Goal: Transaction & Acquisition: Purchase product/service

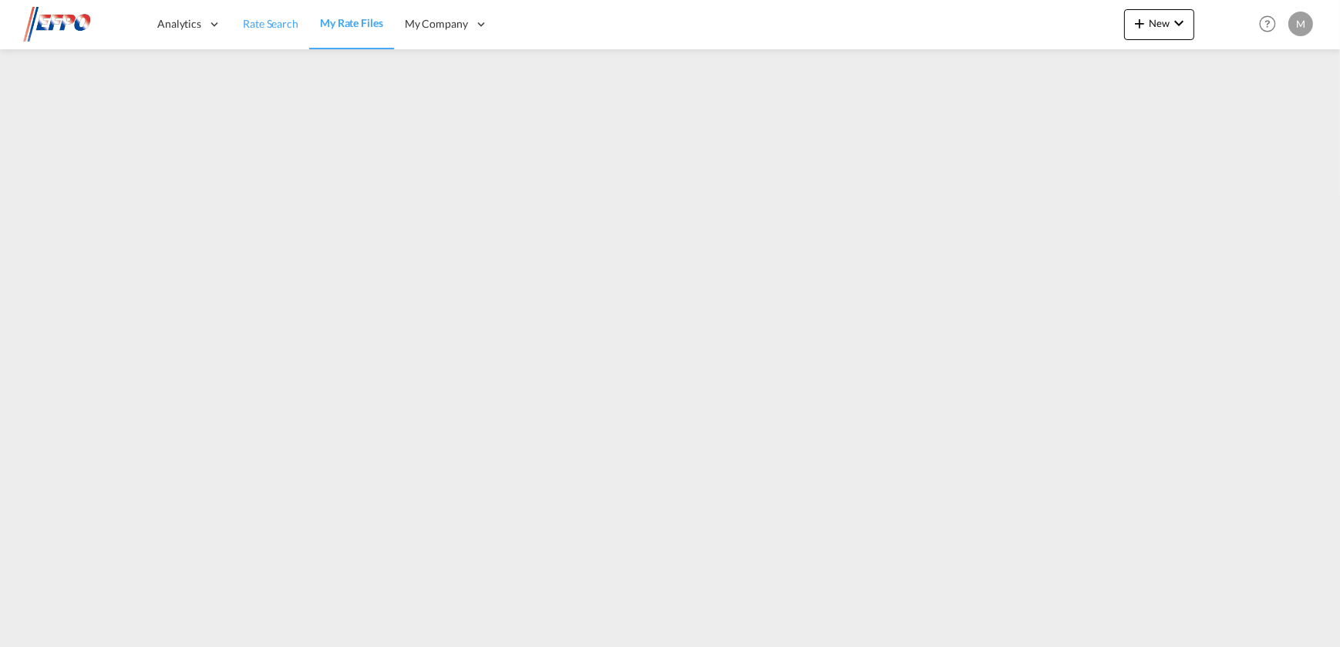
click at [279, 22] on span "Rate Search" at bounding box center [270, 23] width 55 height 13
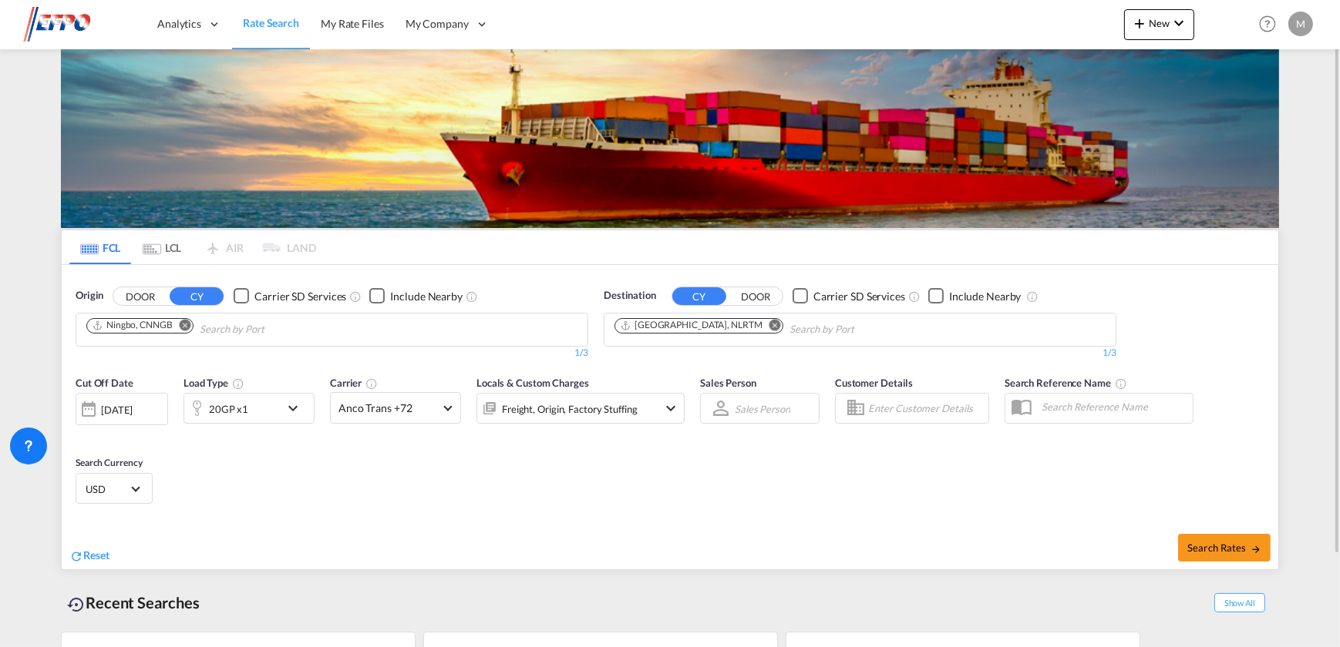
click at [180, 324] on md-icon "Remove" at bounding box center [186, 325] width 12 height 12
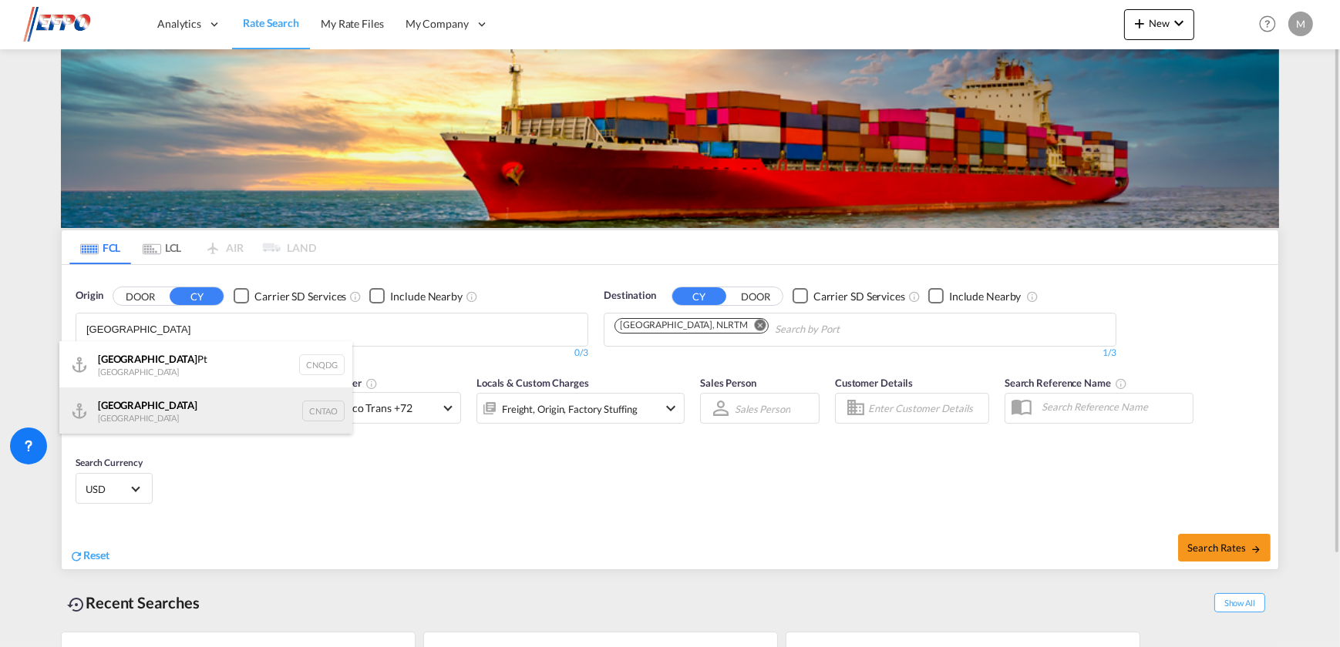
type input "[GEOGRAPHIC_DATA]"
click at [164, 402] on div "Qingdao China CNTAO" at bounding box center [205, 411] width 293 height 46
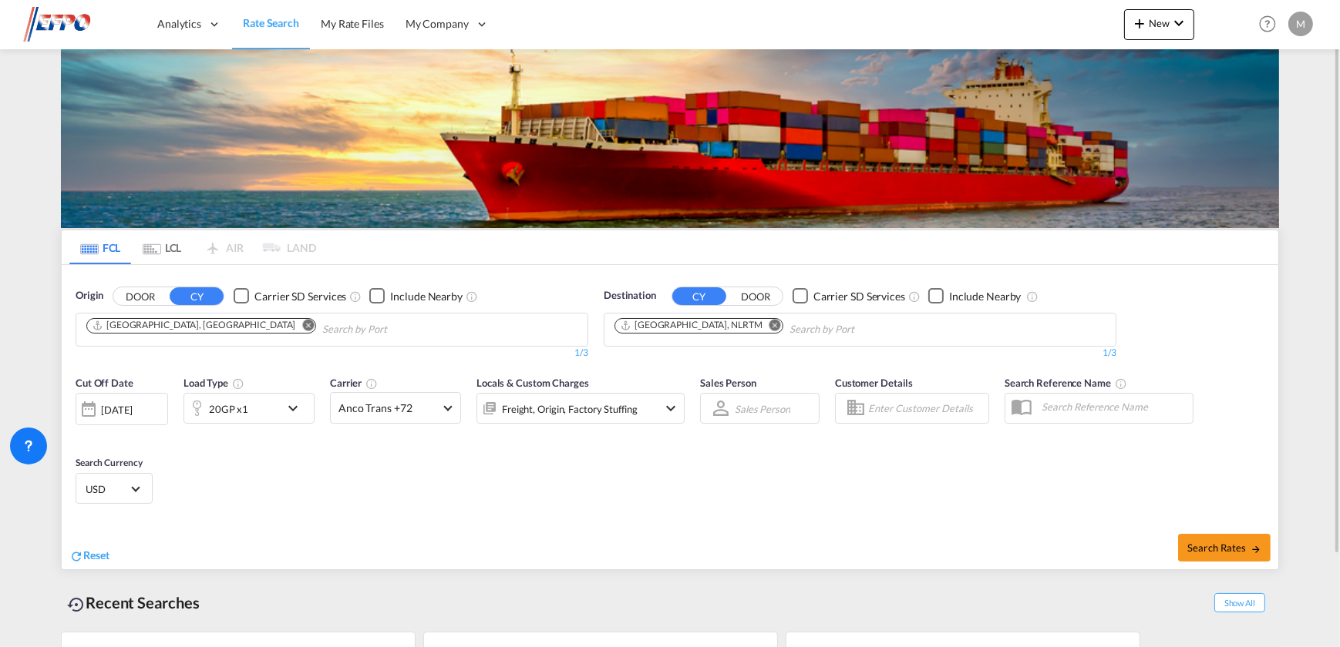
click at [240, 424] on div "Cut Off Date [DATE] [DATE] Load Type 20GP x1 Carrier Anco Trans +72 Online Rate…" at bounding box center [380, 407] width 609 height 65
click at [237, 419] on div "20GP x1" at bounding box center [228, 409] width 39 height 22
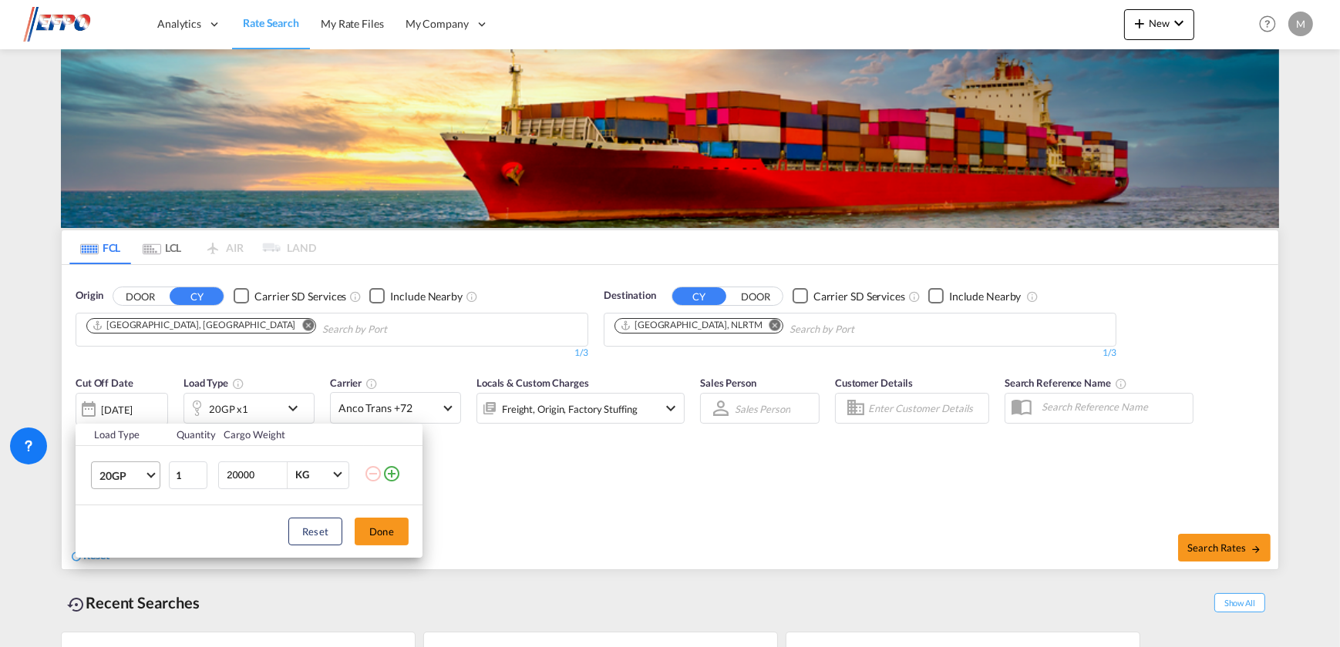
click at [150, 469] on span "Choose: \a20GP" at bounding box center [150, 473] width 8 height 8
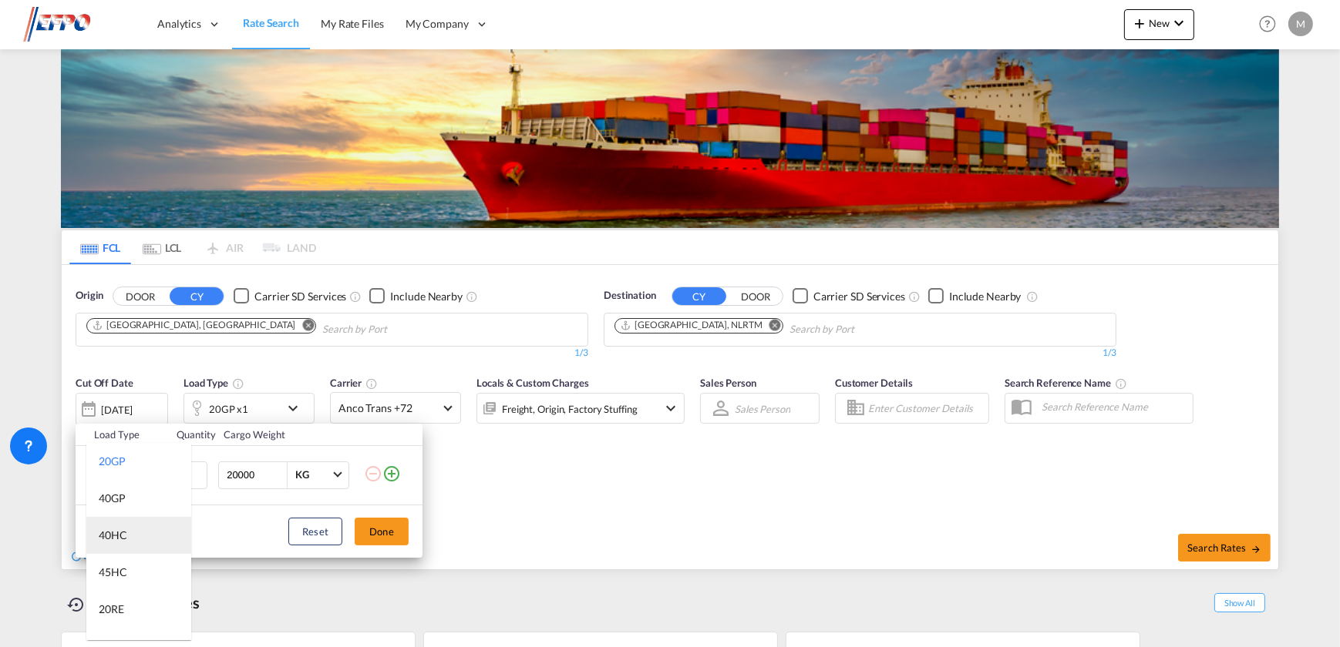
click at [126, 532] on div "40HC" at bounding box center [113, 535] width 29 height 15
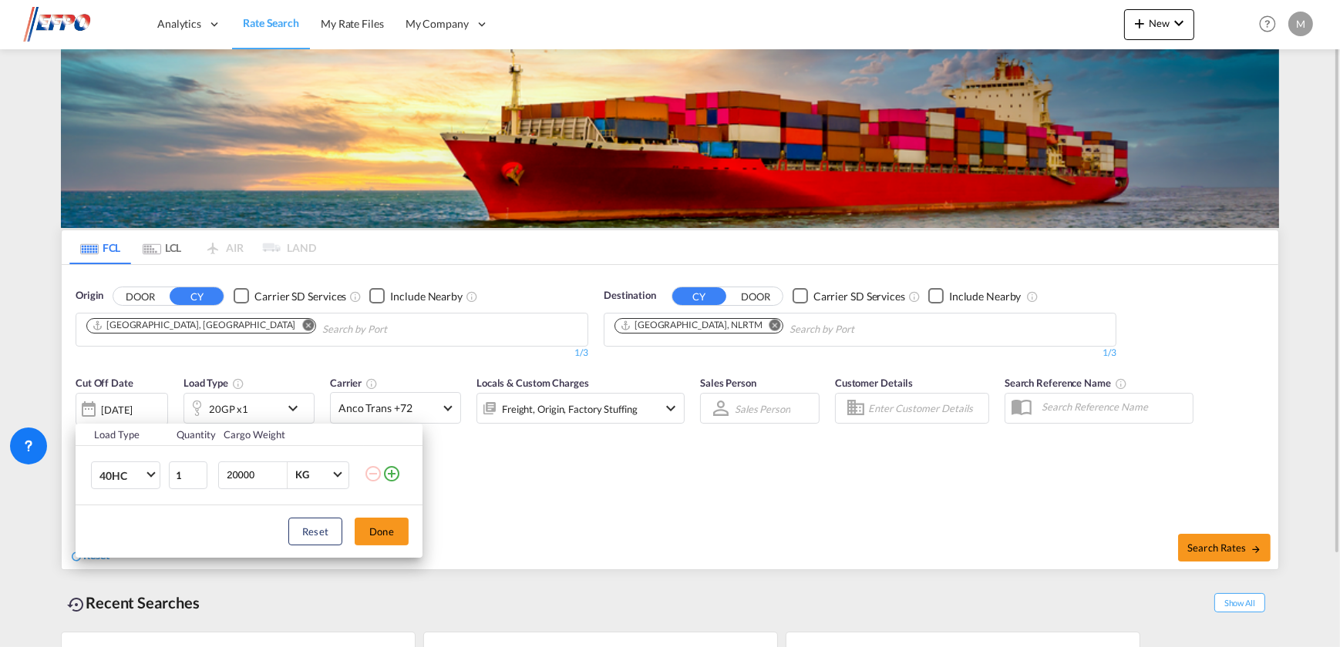
drag, startPoint x: 378, startPoint y: 539, endPoint x: 429, endPoint y: 538, distance: 50.9
click at [380, 539] on button "Done" at bounding box center [382, 532] width 54 height 28
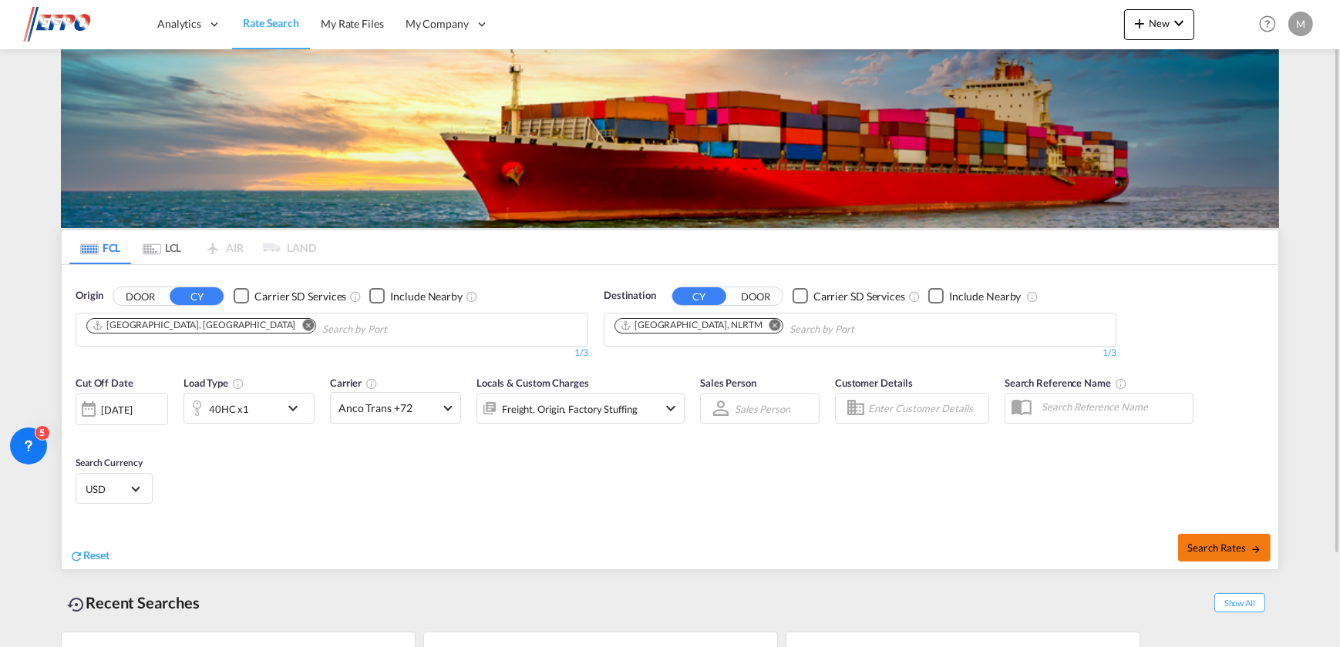
click at [1214, 557] on button "Search Rates" at bounding box center [1224, 548] width 92 height 28
type input "CNTAO to NLRTM / [DATE]"
